Goal: Find specific page/section: Find specific page/section

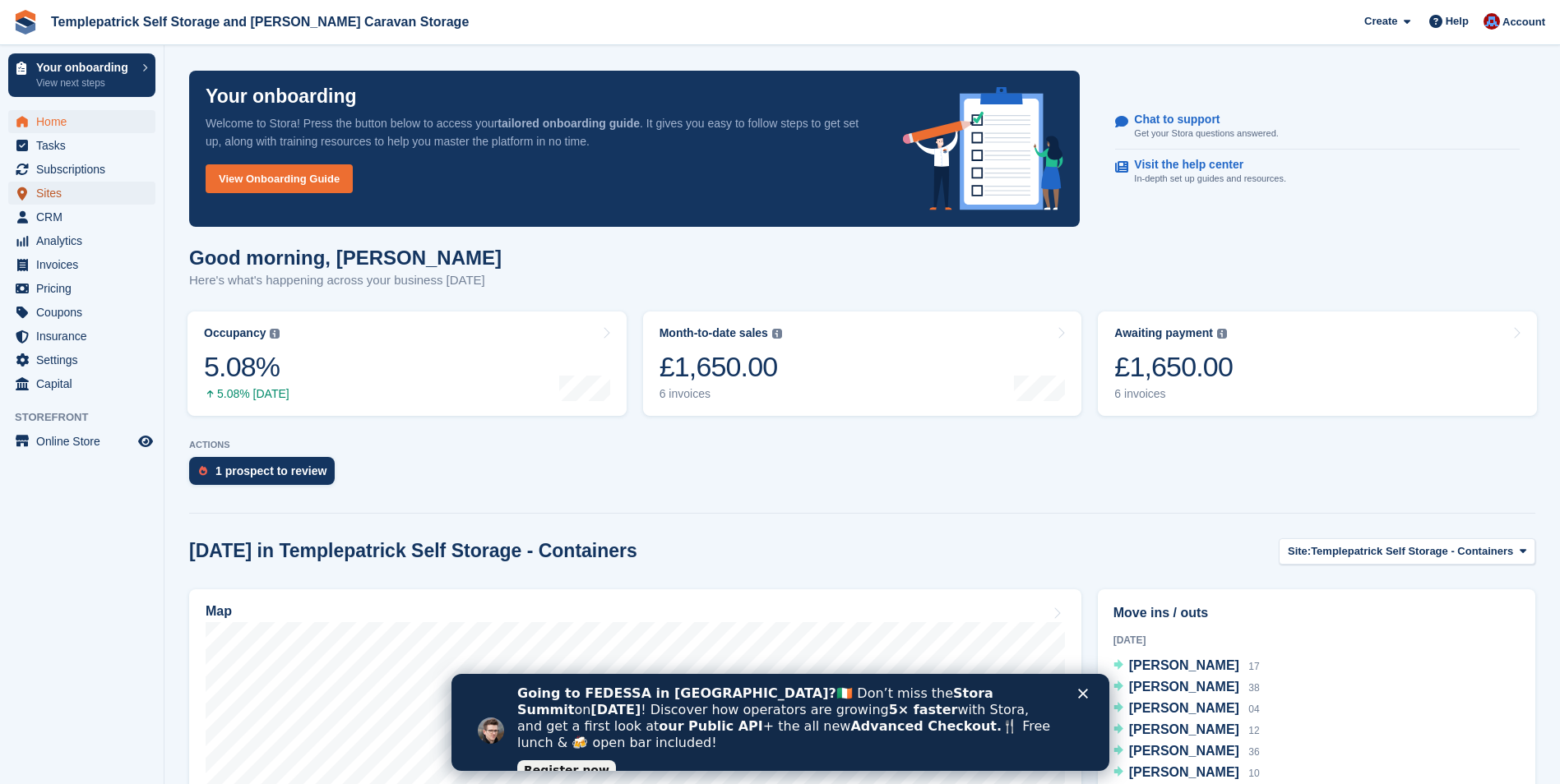
click at [27, 196] on icon "menu" at bounding box center [21, 194] width 10 height 14
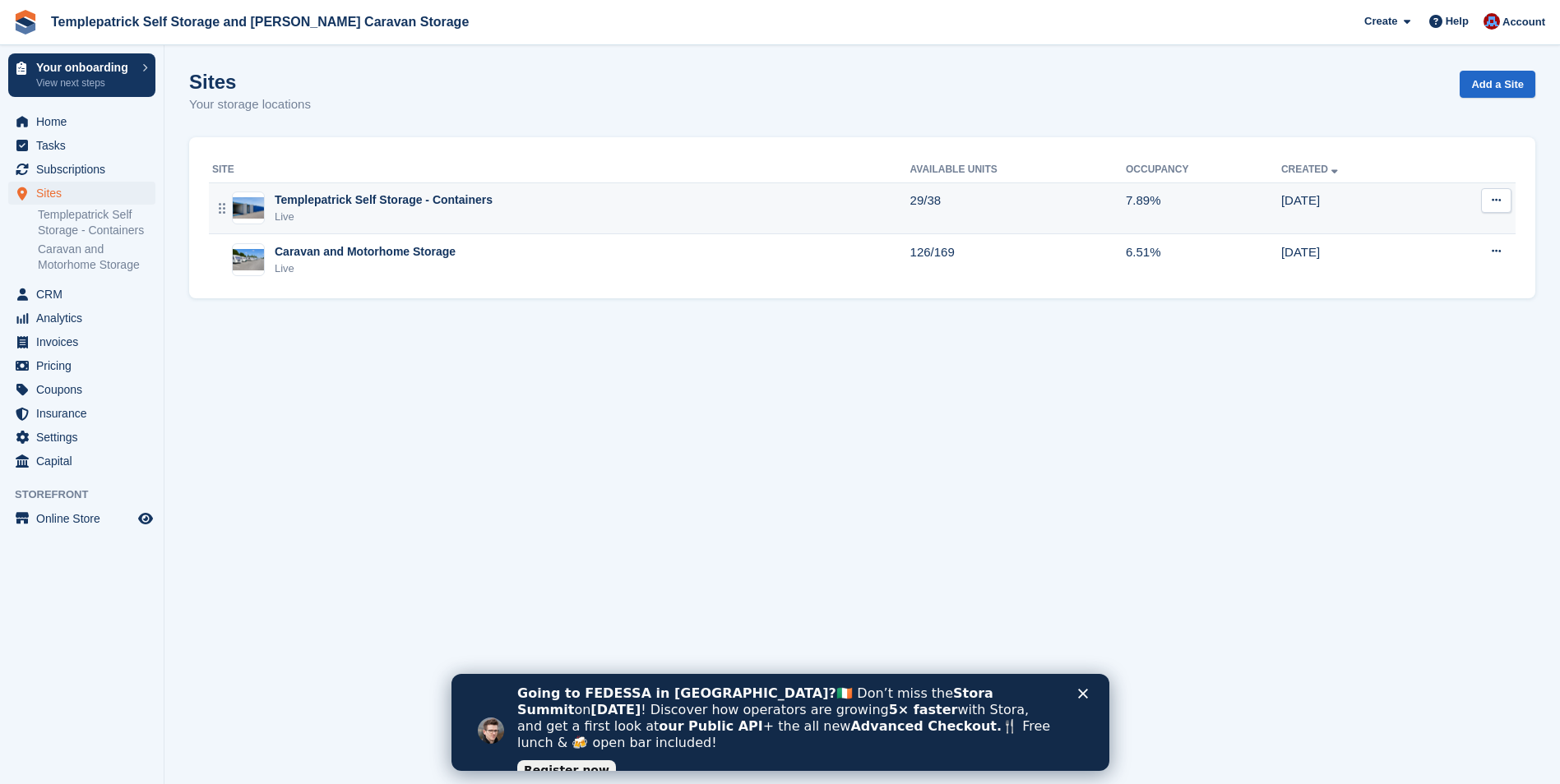
click at [313, 213] on div "Live" at bounding box center [384, 217] width 218 height 16
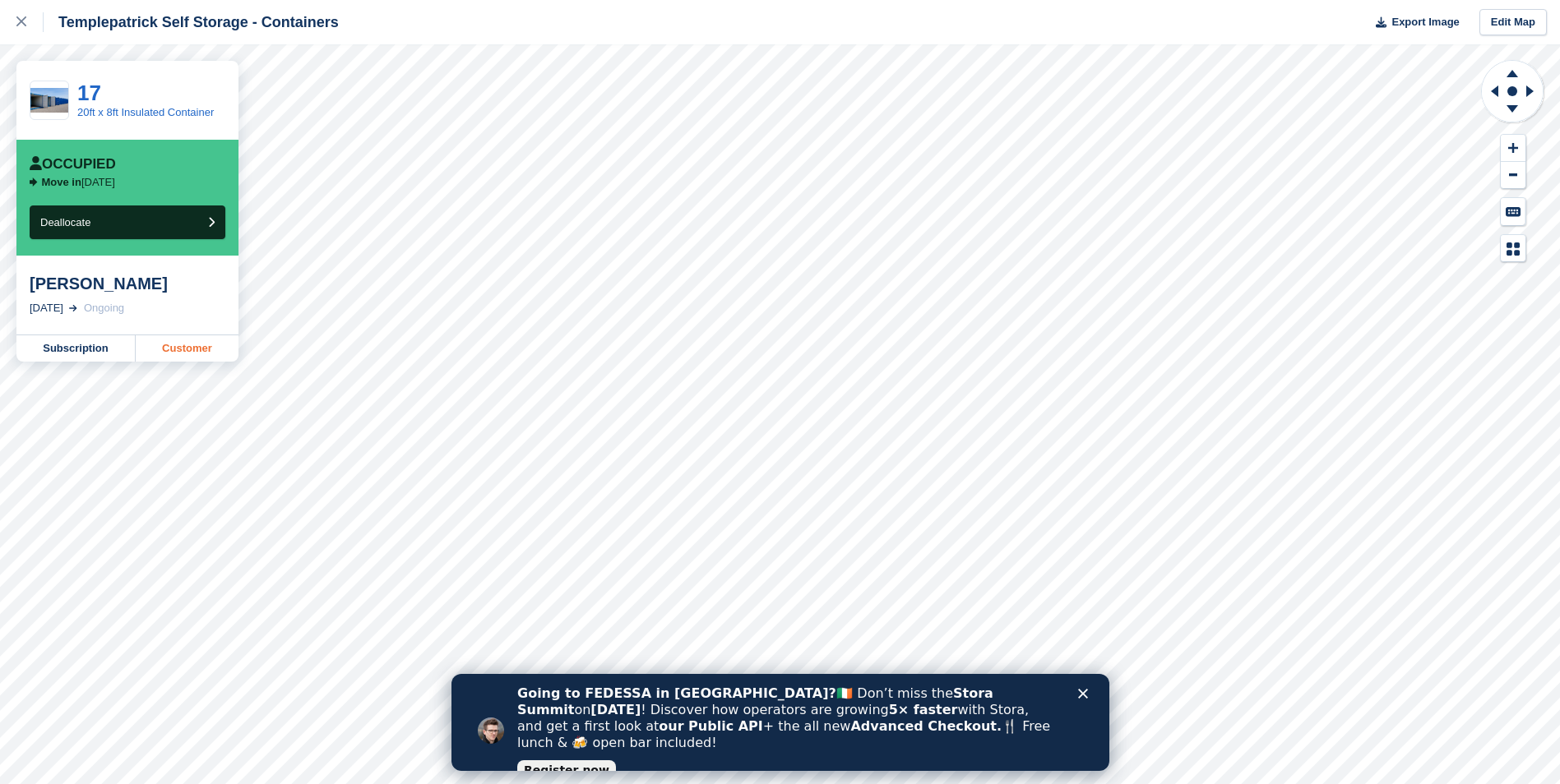
click at [197, 351] on link "Customer" at bounding box center [186, 349] width 102 height 27
click at [20, 24] on icon at bounding box center [20, 20] width 10 height 10
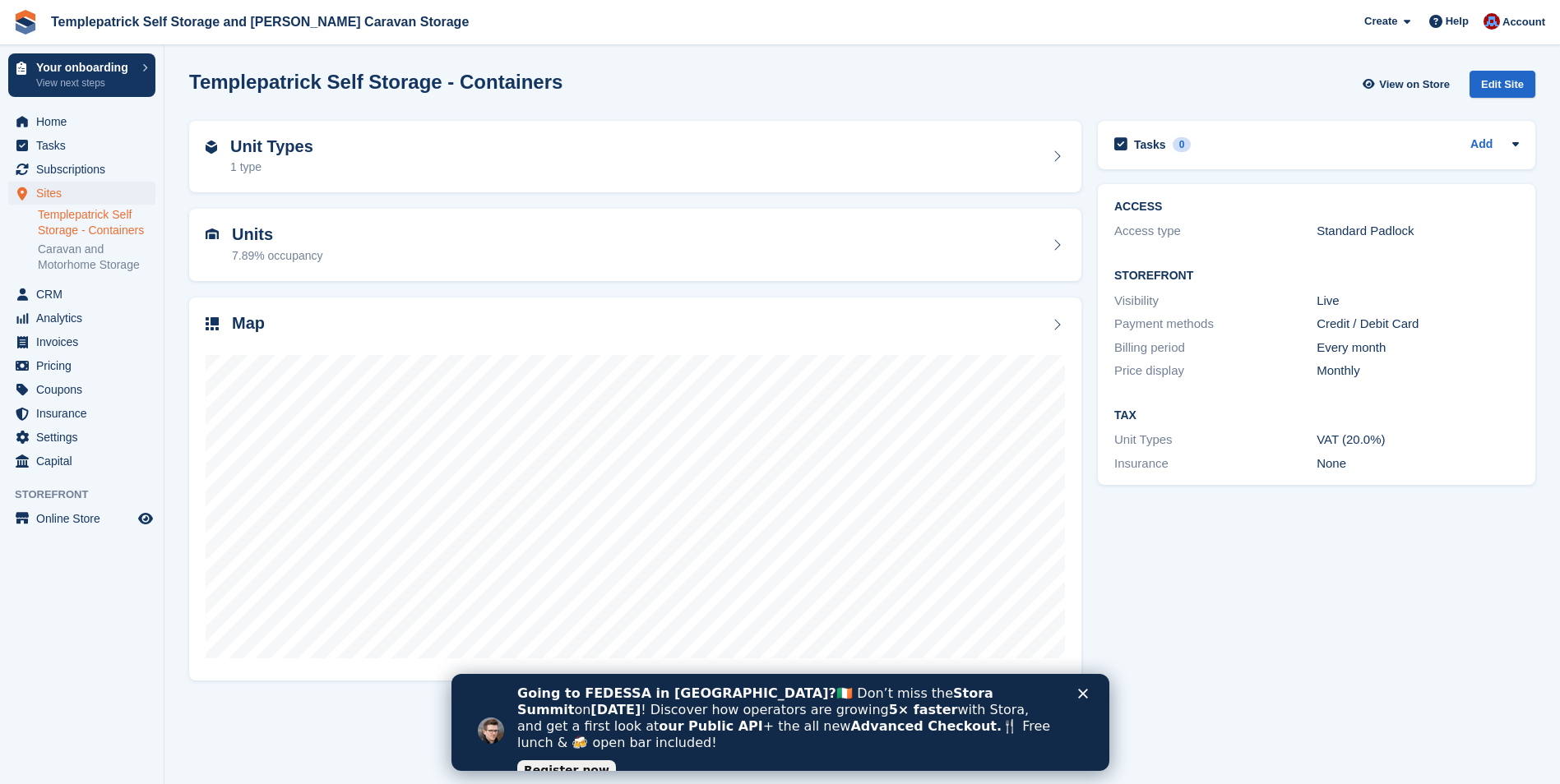
click at [76, 231] on link "Templepatrick Self Storage - Containers" at bounding box center [96, 222] width 118 height 31
click at [80, 247] on link "Caravan and Motorhome Storage" at bounding box center [96, 257] width 118 height 31
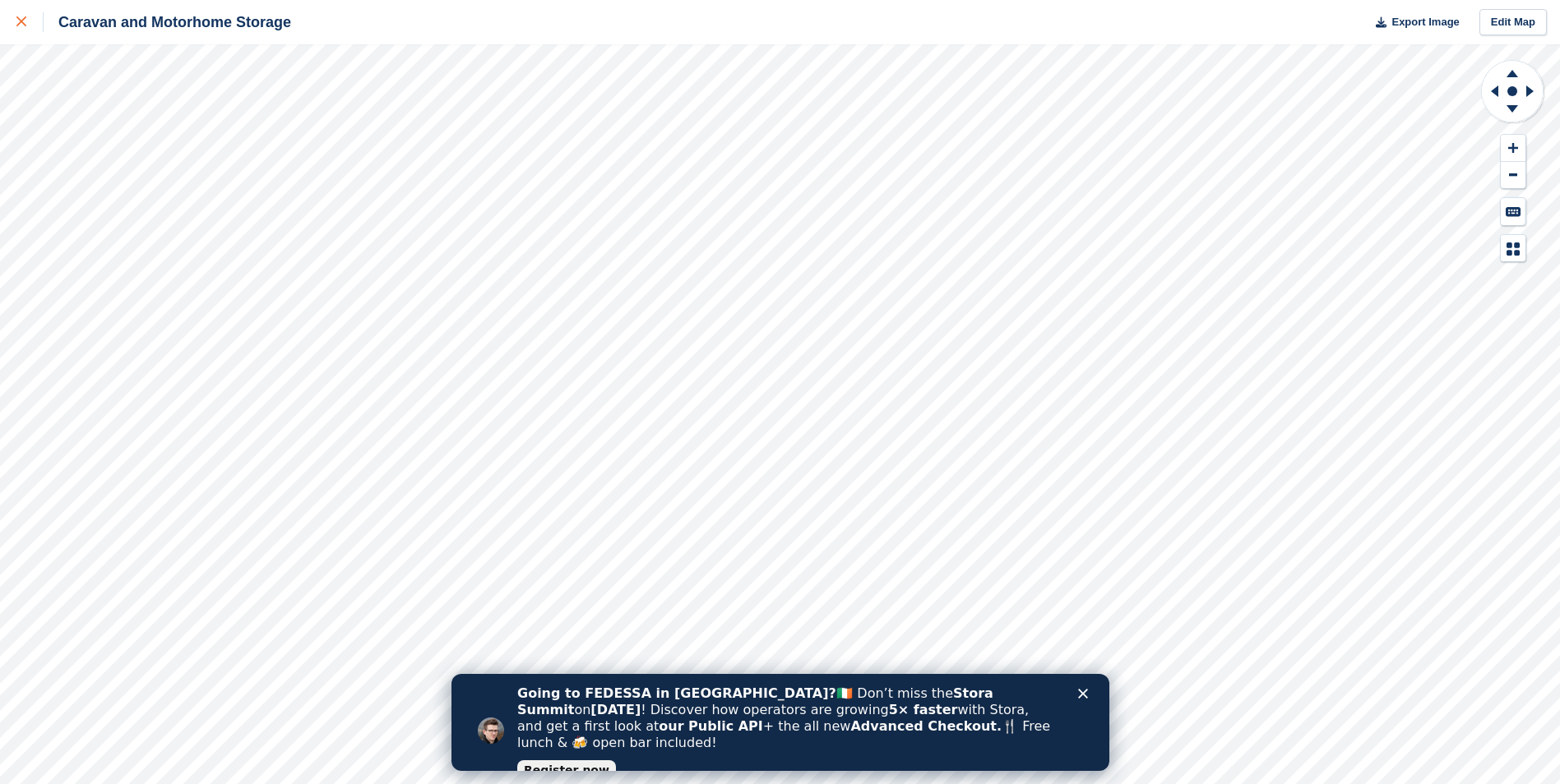
click at [21, 22] on icon at bounding box center [20, 20] width 10 height 10
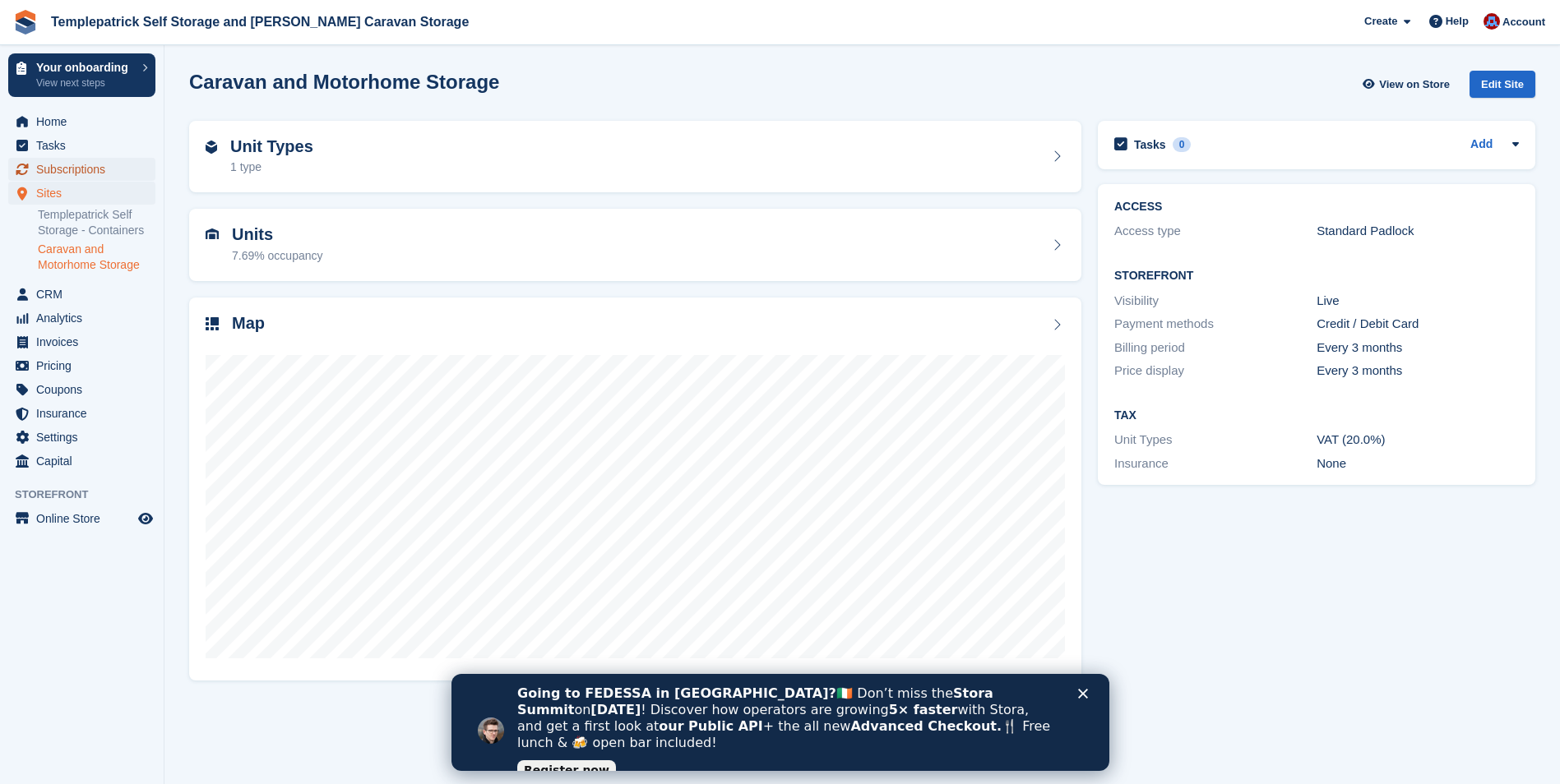
click at [76, 167] on span "Subscriptions" at bounding box center [85, 169] width 99 height 23
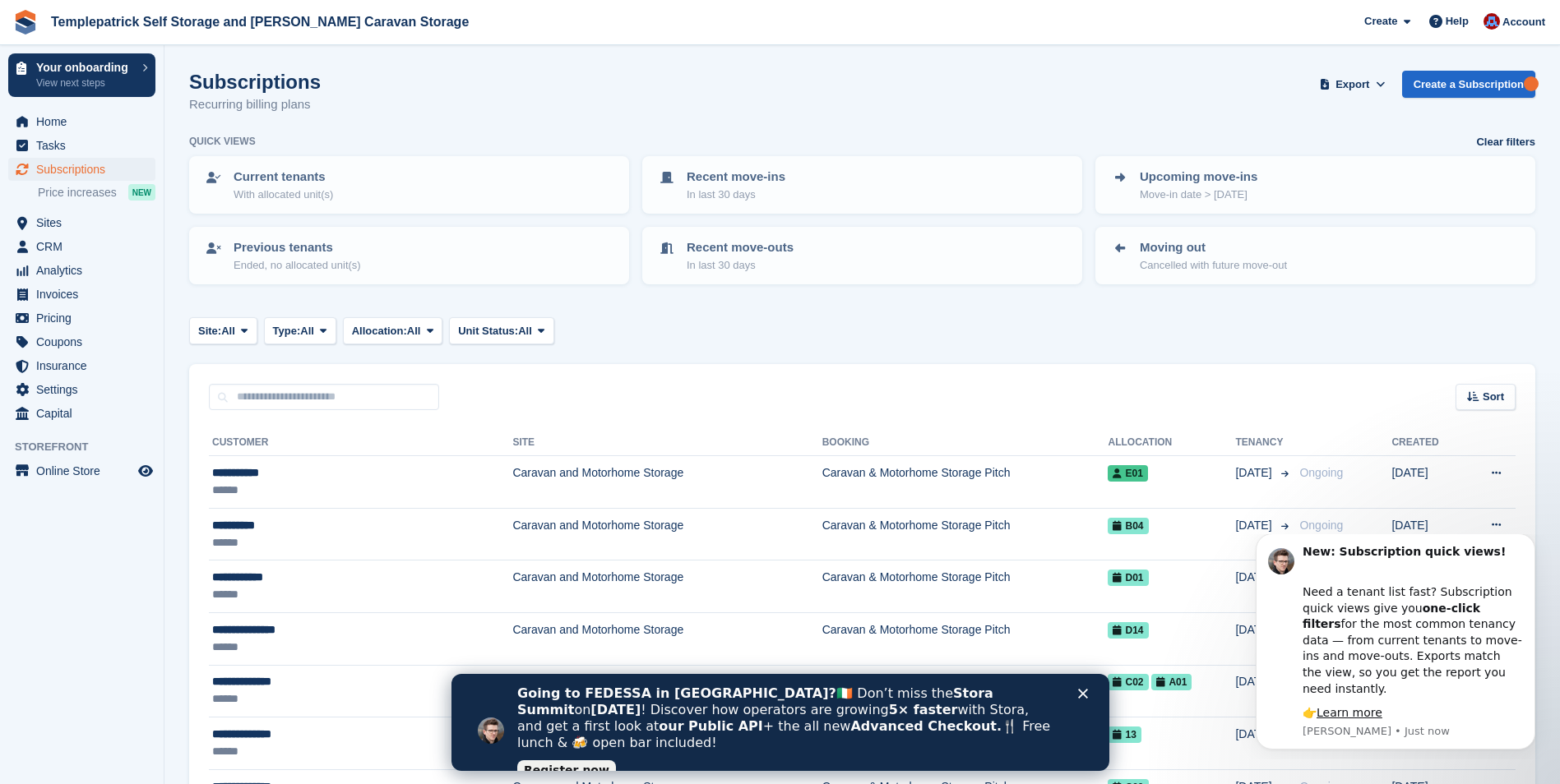
click at [1082, 691] on icon "Close" at bounding box center [1082, 693] width 10 height 10
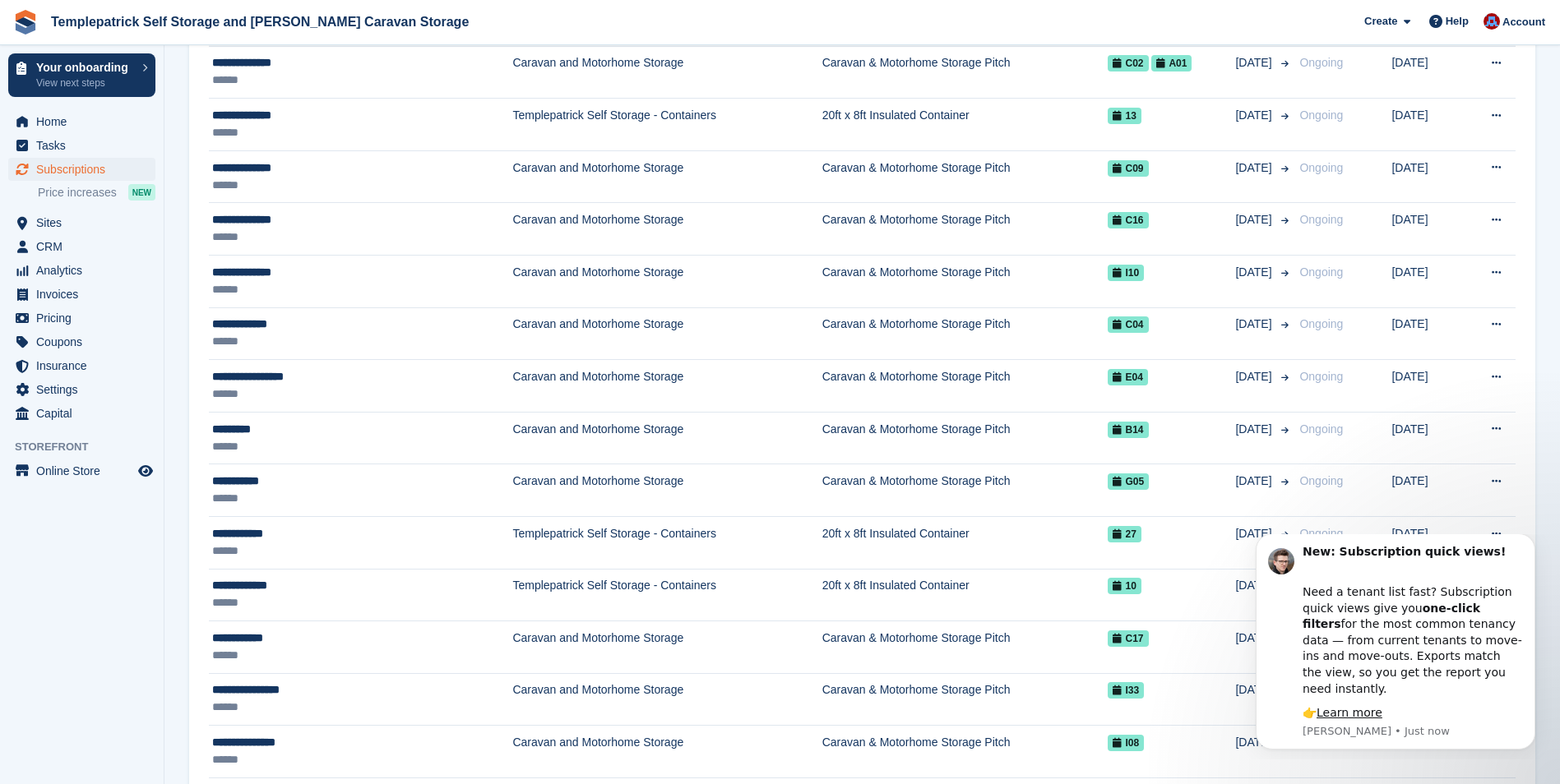
scroll to position [411, 0]
